Goal: Complete application form

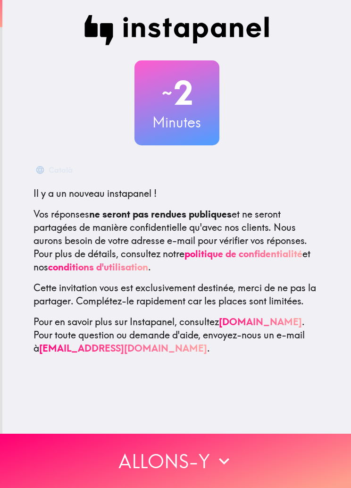
click at [237, 438] on button "Allons-y" at bounding box center [175, 461] width 351 height 54
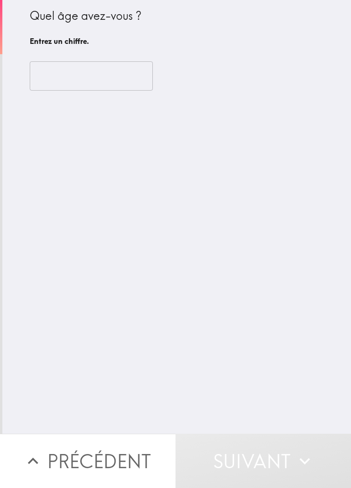
click at [122, 69] on input "number" at bounding box center [91, 75] width 123 height 29
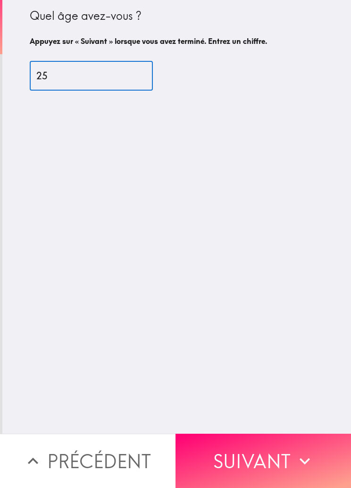
type input "25"
click at [307, 291] on div "Quel âge avez-vous ? Appuyez sur « Suivant » lorsque vous avez terminé. Entrez …" at bounding box center [176, 217] width 349 height 434
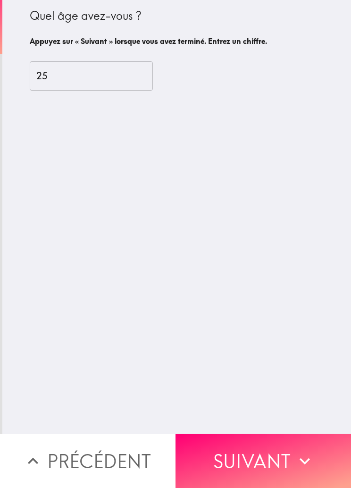
click at [232, 447] on button "Suivant" at bounding box center [264, 461] width 176 height 54
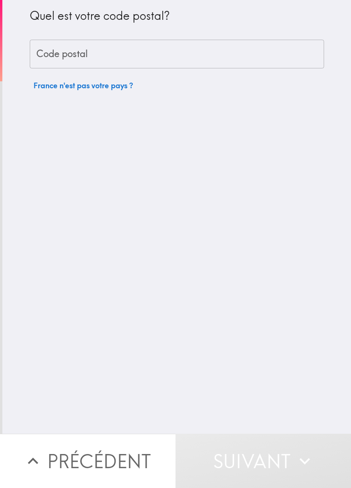
click at [263, 62] on input "Code postal" at bounding box center [177, 54] width 295 height 29
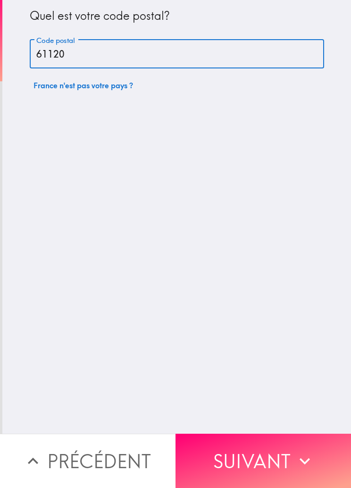
type input "61120"
click at [324, 267] on div "Quel est votre code postal? Code postal 61120 Code postal [GEOGRAPHIC_DATA] n'e…" at bounding box center [176, 217] width 349 height 434
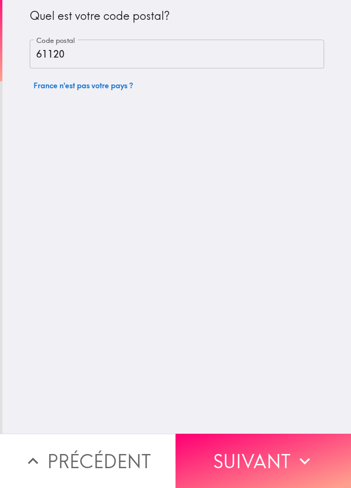
click at [267, 456] on button "Suivant" at bounding box center [264, 461] width 176 height 54
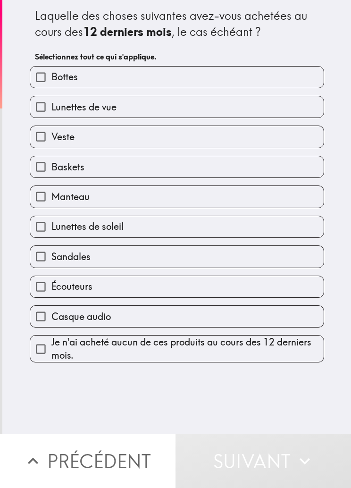
click at [235, 172] on label "Baskets" at bounding box center [177, 166] width 294 height 21
click at [51, 172] on input "Baskets" at bounding box center [40, 166] width 21 height 21
checkbox input "true"
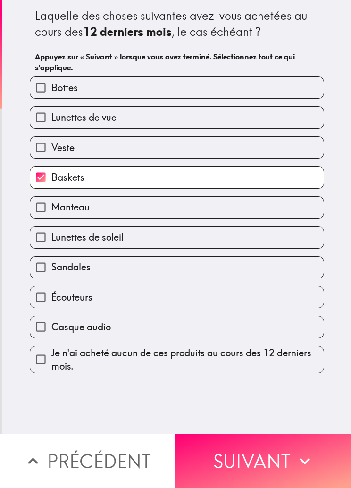
click at [237, 458] on button "Suivant" at bounding box center [264, 461] width 176 height 54
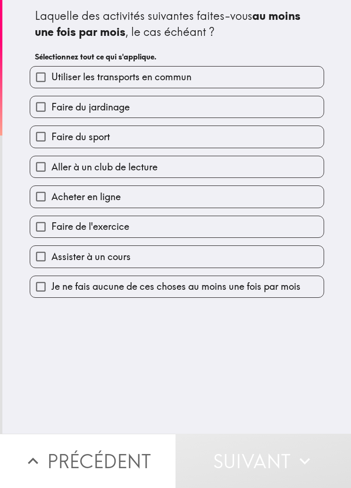
click at [246, 136] on label "Faire du sport" at bounding box center [177, 136] width 294 height 21
click at [51, 136] on input "Faire du sport" at bounding box center [40, 136] width 21 height 21
checkbox input "true"
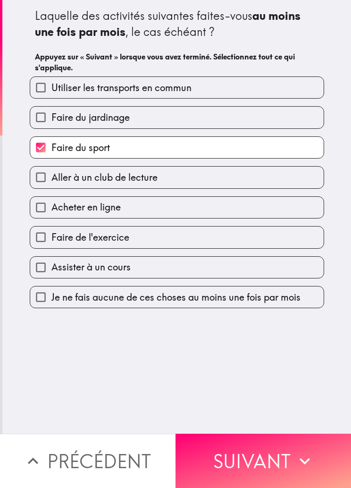
click at [241, 474] on button "Suivant" at bounding box center [264, 461] width 176 height 54
